Goal: Information Seeking & Learning: Learn about a topic

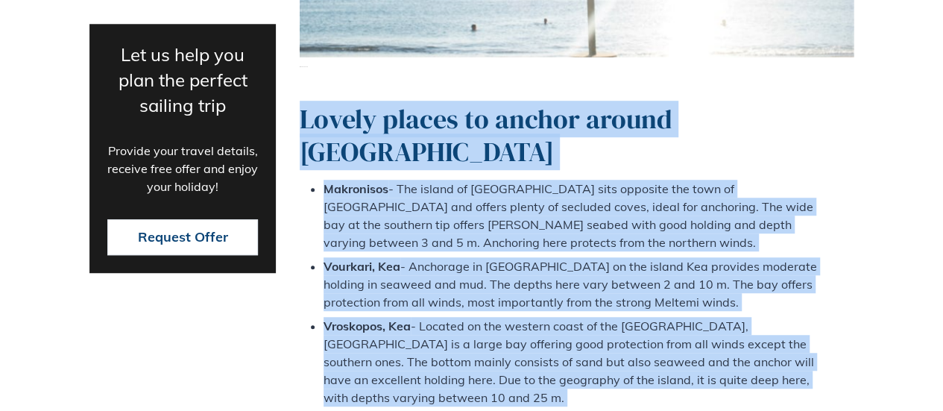
scroll to position [3233, 0]
drag, startPoint x: 300, startPoint y: 100, endPoint x: 741, endPoint y: 301, distance: 484.9
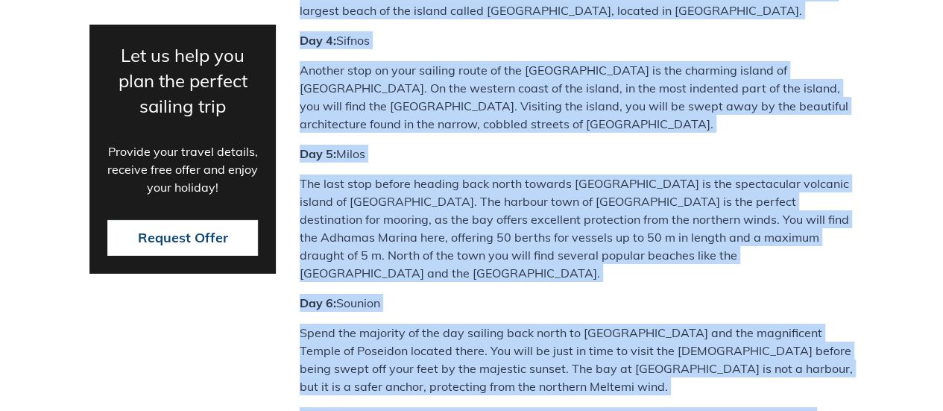
scroll to position [5383, 0]
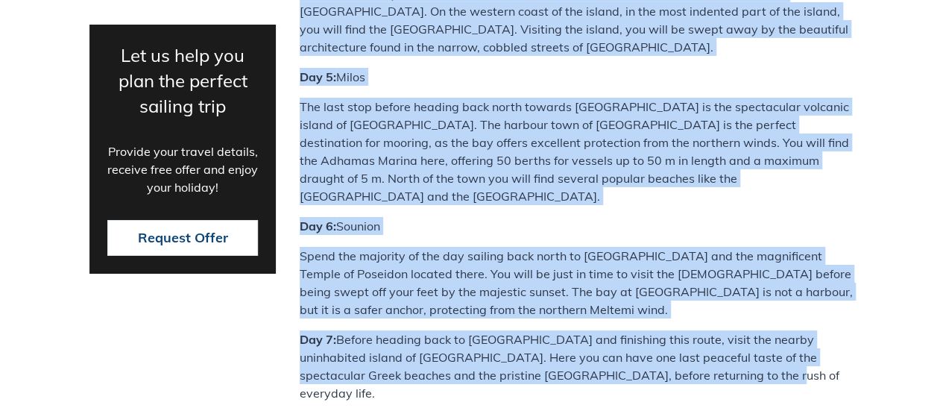
drag, startPoint x: 300, startPoint y: 83, endPoint x: 853, endPoint y: 133, distance: 554.4
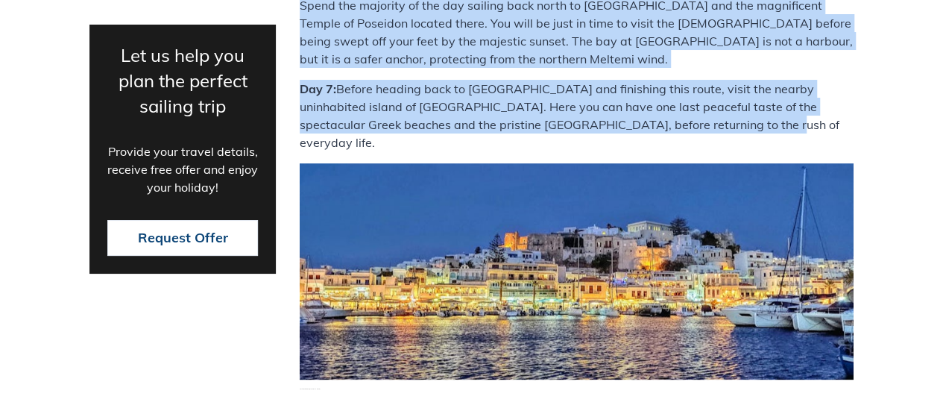
scroll to position [5681, 0]
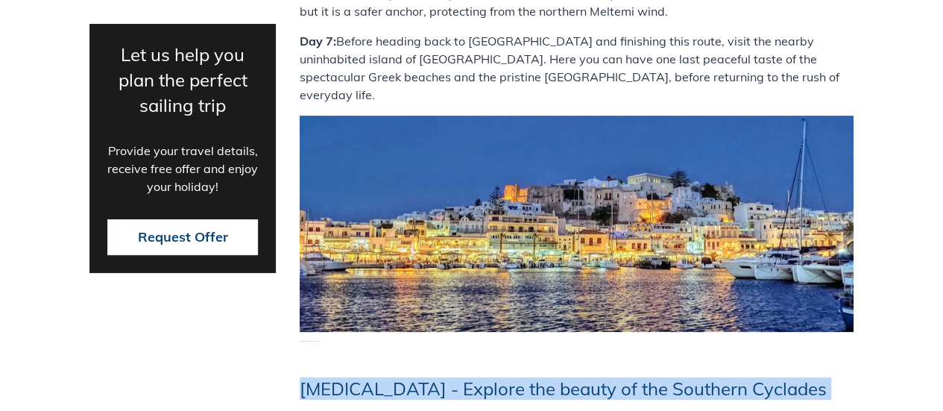
drag, startPoint x: 303, startPoint y: 123, endPoint x: 771, endPoint y: 204, distance: 475.7
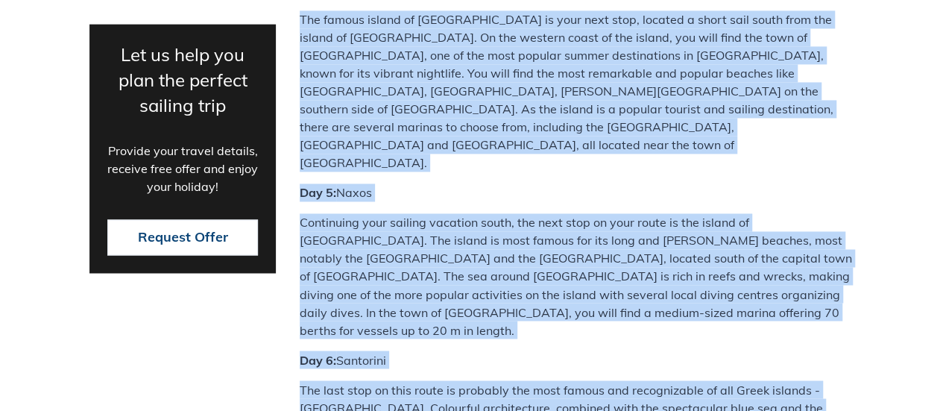
scroll to position [6782, 0]
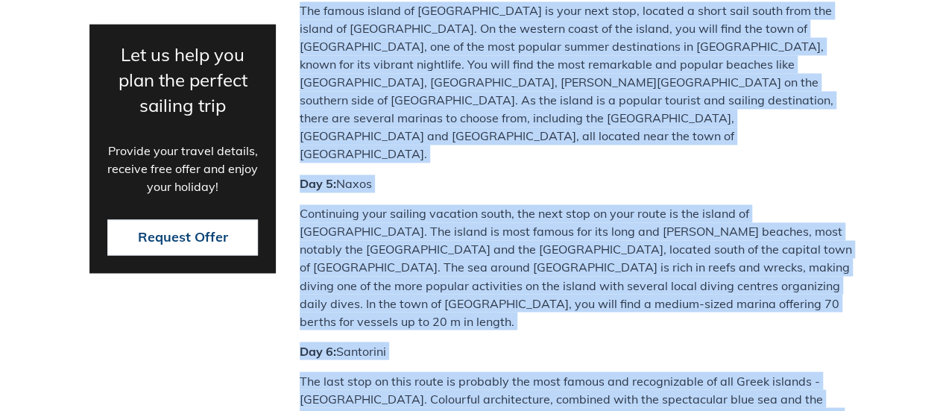
drag, startPoint x: 303, startPoint y: 130, endPoint x: 763, endPoint y: 291, distance: 487.2
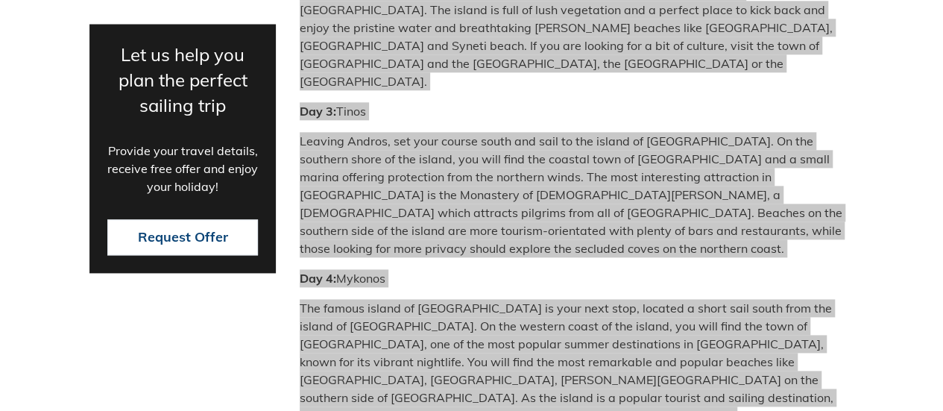
scroll to position [6485, 0]
